Goal: Task Accomplishment & Management: Manage account settings

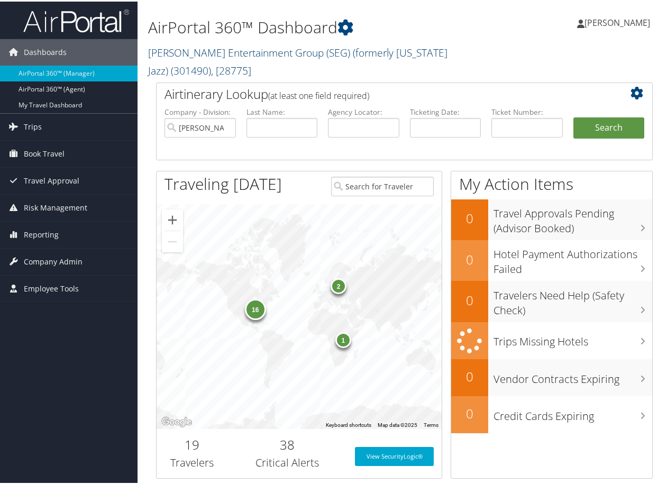
click at [258, 54] on link "Smith Entertainment Group (SEG) (formerly Utah Jazz) ( 301490 ) , [ 28775 ]" at bounding box center [297, 60] width 299 height 32
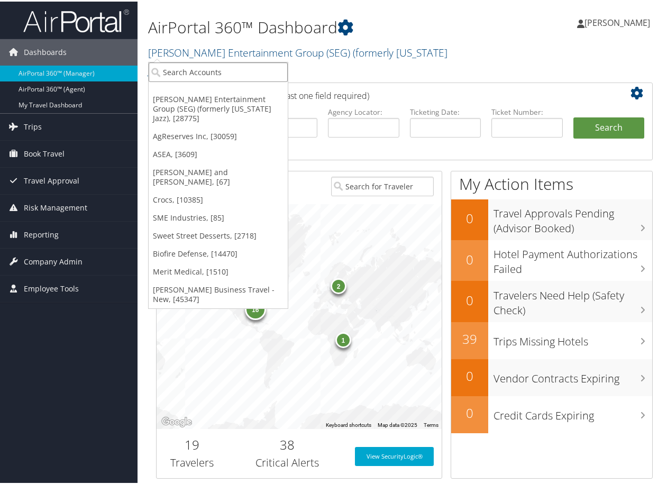
click at [218, 77] on input "search" at bounding box center [218, 71] width 139 height 20
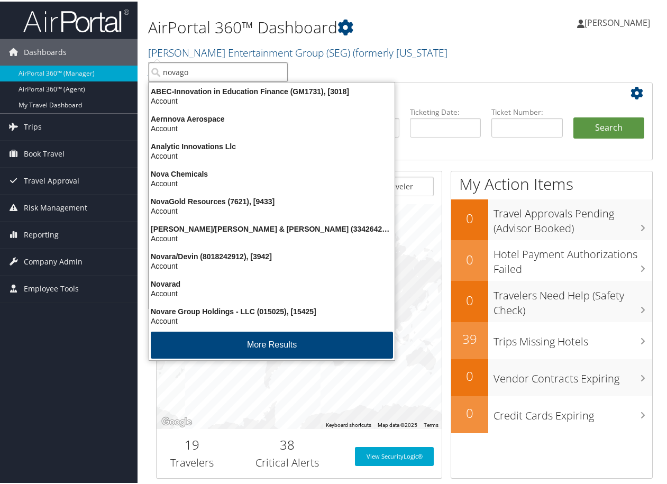
type input "novagol"
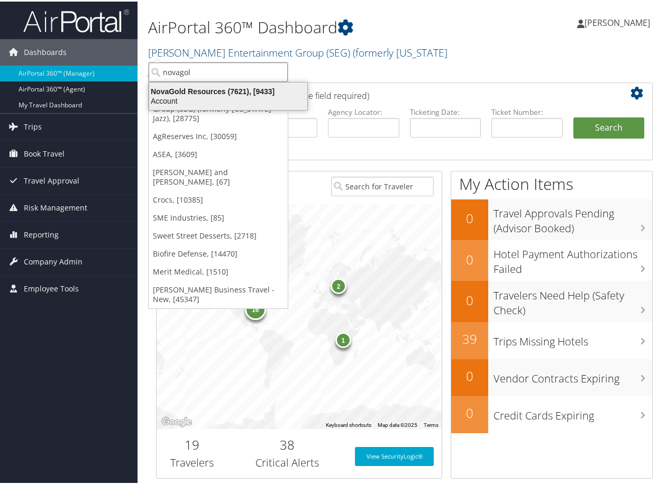
click at [214, 87] on div "NovaGold Resources (7621), [9433]" at bounding box center [228, 90] width 171 height 10
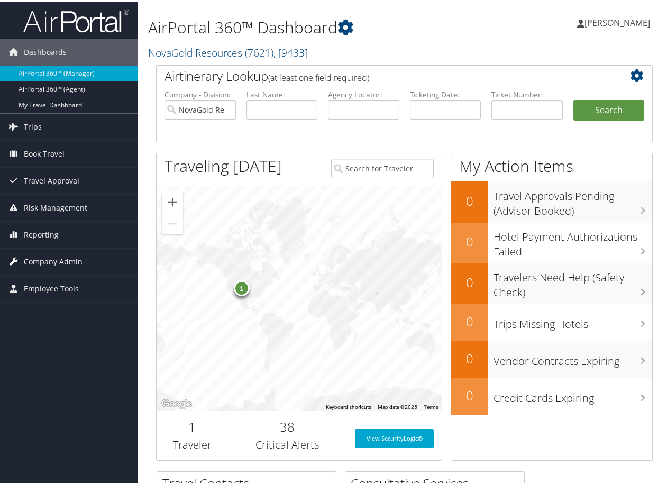
click at [63, 255] on span "Company Admin" at bounding box center [53, 260] width 59 height 26
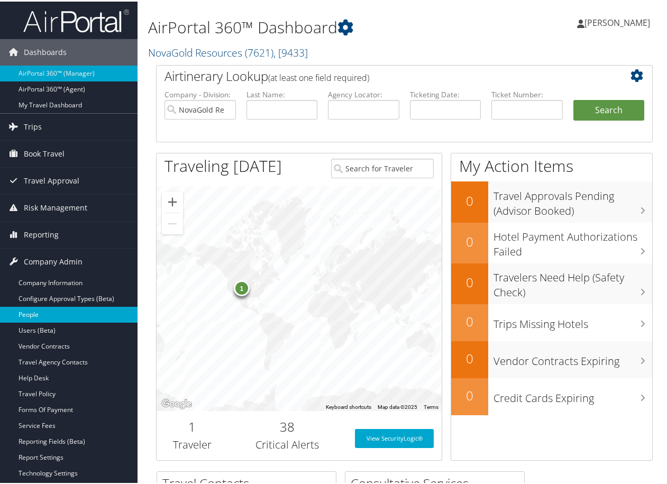
click at [36, 311] on link "People" at bounding box center [68, 313] width 137 height 16
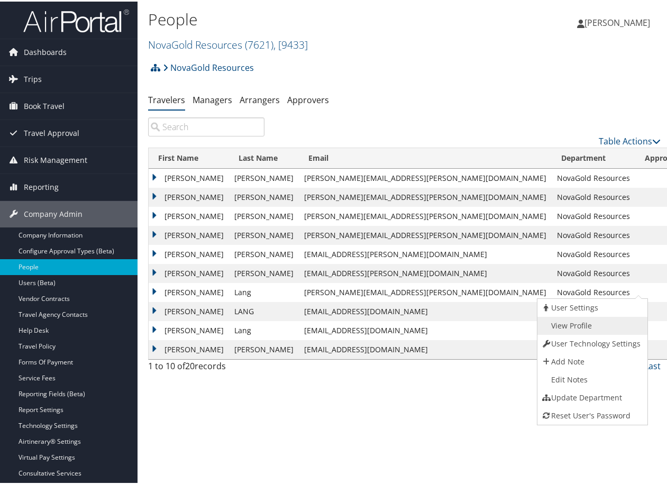
click at [588, 323] on link "View Profile" at bounding box center [590, 324] width 107 height 18
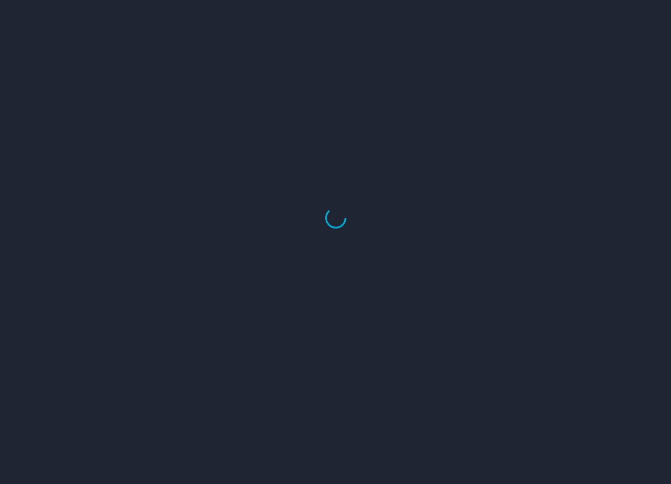
select select "US"
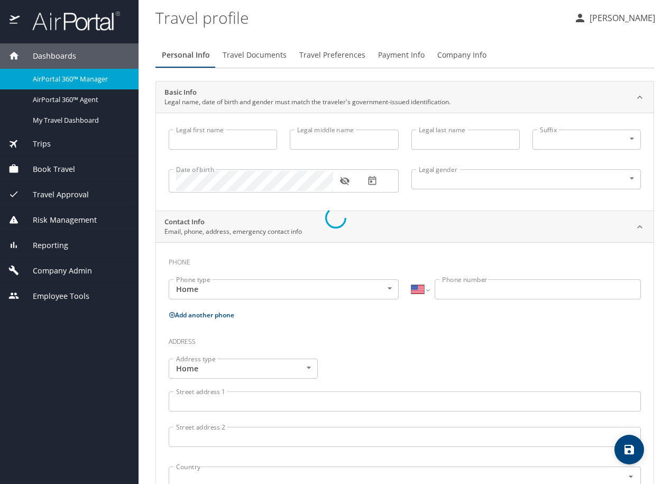
type input "Gregory"
type input "Lang"
type input "Male"
select select "US"
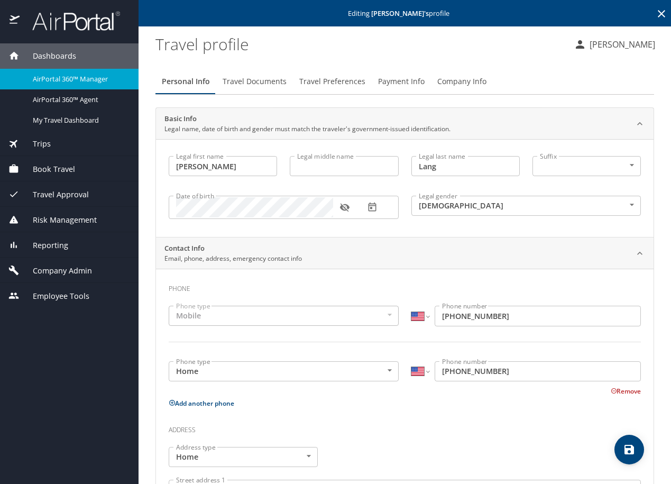
click at [329, 82] on span "Travel Preferences" at bounding box center [332, 81] width 66 height 13
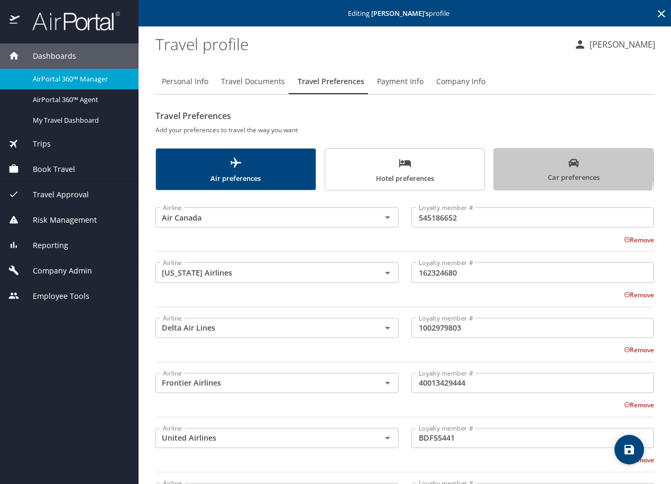
click at [568, 167] on icon "scrollable force tabs example" at bounding box center [573, 163] width 11 height 11
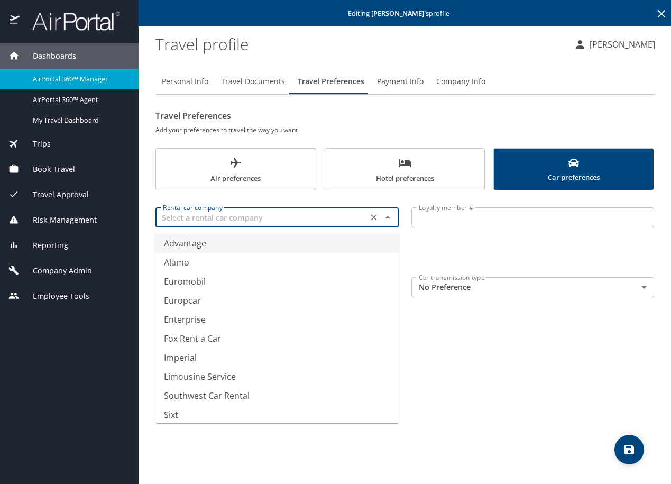
click at [277, 219] on input "text" at bounding box center [262, 217] width 206 height 14
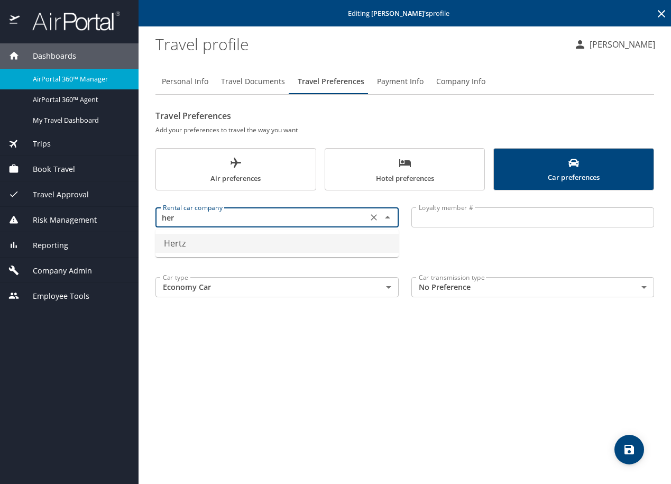
click at [194, 238] on li "Hertz" at bounding box center [276, 243] width 243 height 19
type input "Hertz"
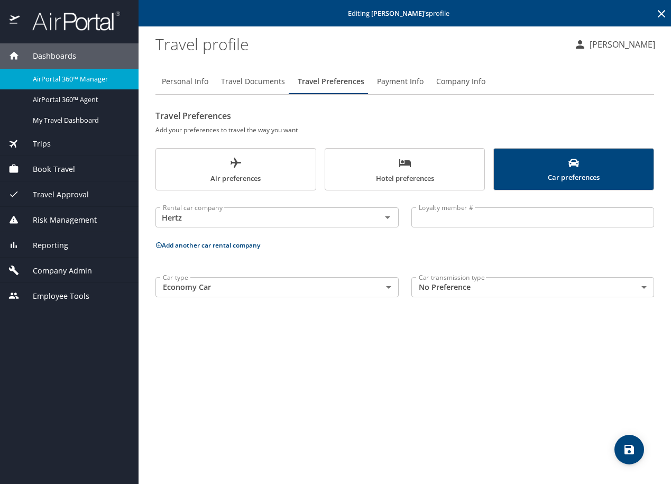
click at [439, 218] on input "Loyalty member #" at bounding box center [532, 217] width 243 height 20
type input "58142775"
click at [632, 455] on icon "save" at bounding box center [629, 449] width 13 height 13
click at [636, 446] on icon "save" at bounding box center [629, 449] width 13 height 13
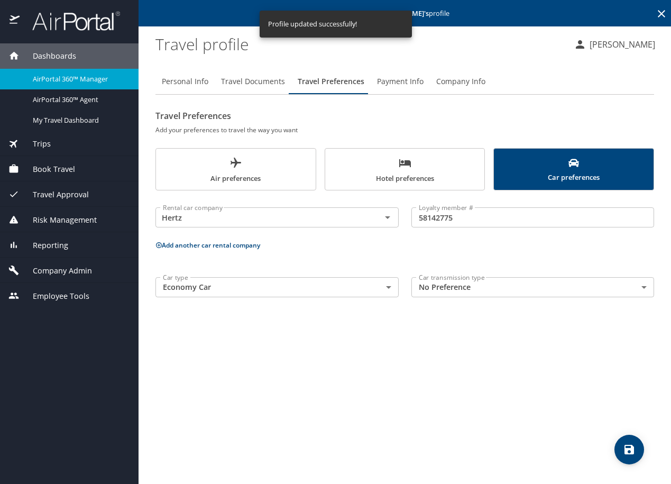
click at [387, 289] on body "Dashboards AirPortal 360™ Manager AirPortal 360™ Agent My Travel Dashboard Trip…" at bounding box center [335, 242] width 671 height 484
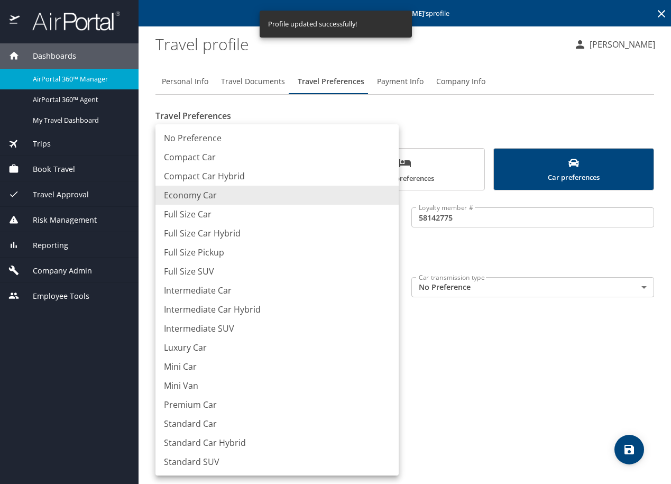
click at [201, 292] on li "Intermediate Car" at bounding box center [276, 290] width 243 height 19
type input "IntermediateCar"
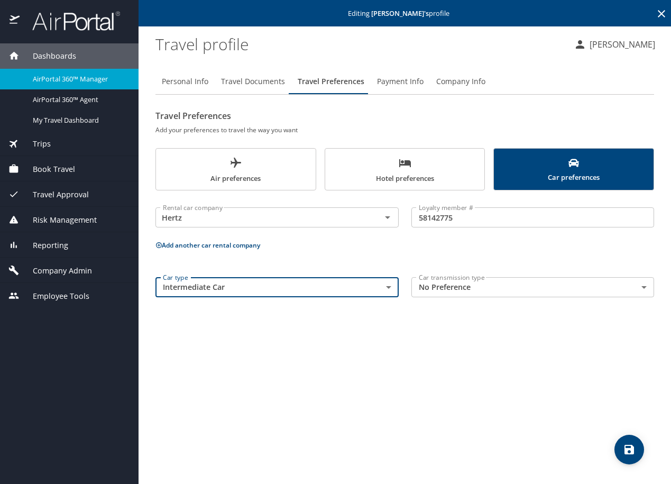
click at [624, 446] on icon "save" at bounding box center [629, 449] width 13 height 13
